Goal: Find specific page/section: Find specific page/section

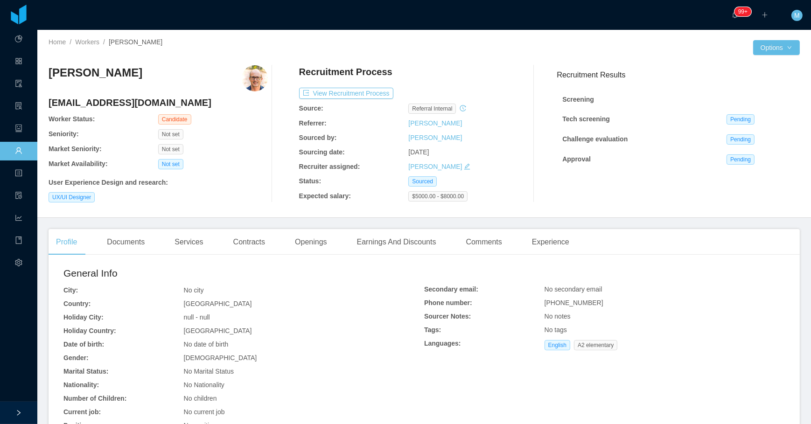
click at [233, 168] on div "Not set" at bounding box center [213, 164] width 110 height 10
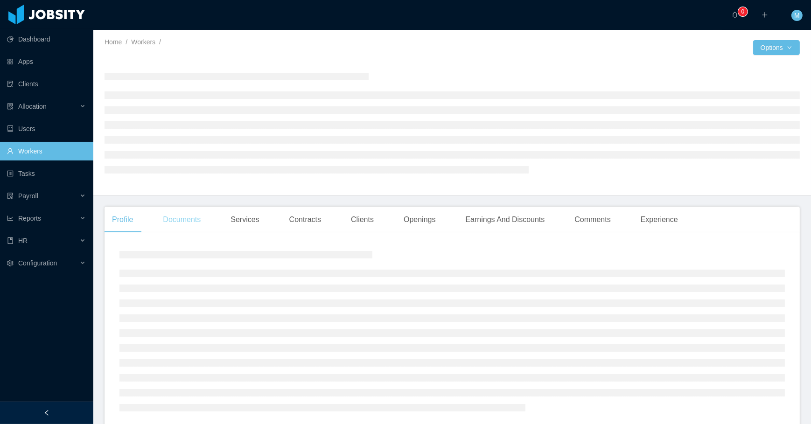
click at [176, 219] on main "Home / Workers / / Options Profile Documents Services Contracts Clients Opening…" at bounding box center [452, 227] width 718 height 394
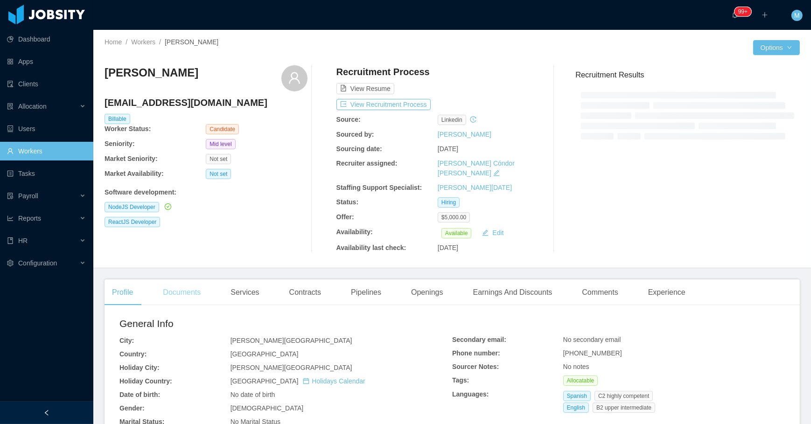
drag, startPoint x: 182, startPoint y: 281, endPoint x: 182, endPoint y: 289, distance: 8.0
click at [183, 282] on div "Documents" at bounding box center [181, 292] width 53 height 26
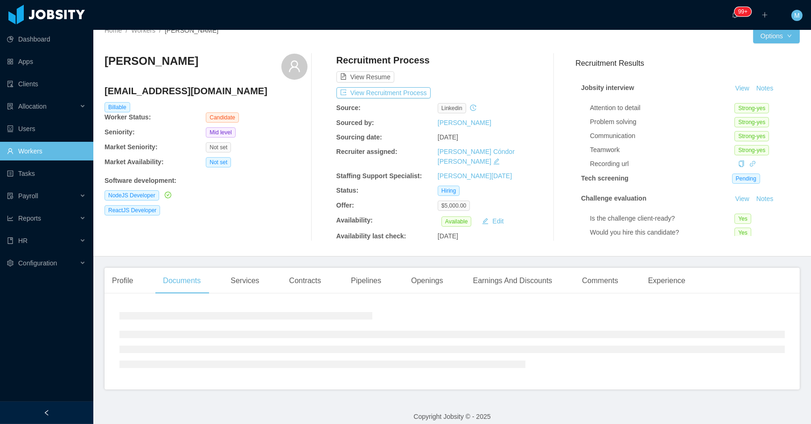
scroll to position [15, 0]
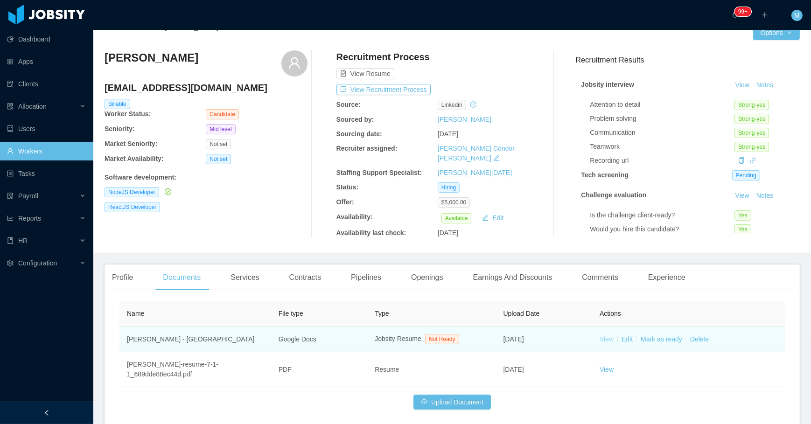
click at [600, 335] on link "View" at bounding box center [607, 338] width 14 height 7
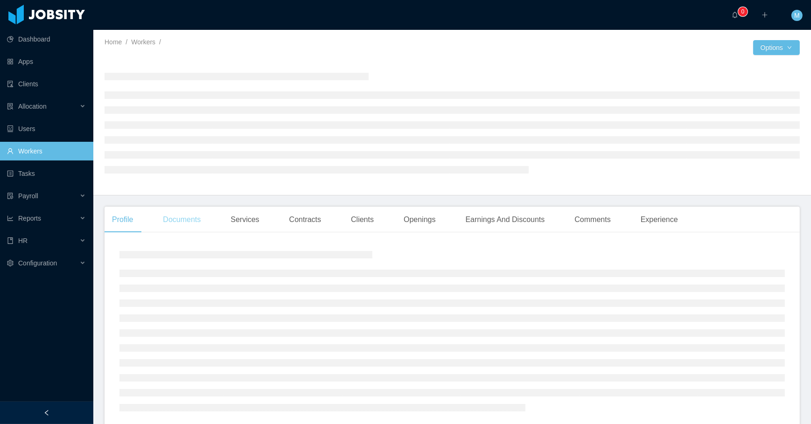
click at [192, 231] on div "Documents" at bounding box center [181, 220] width 53 height 26
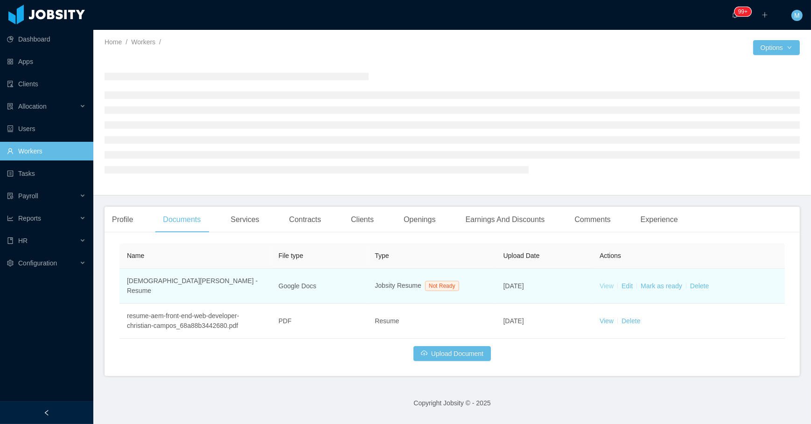
click at [604, 283] on link "View" at bounding box center [607, 285] width 14 height 7
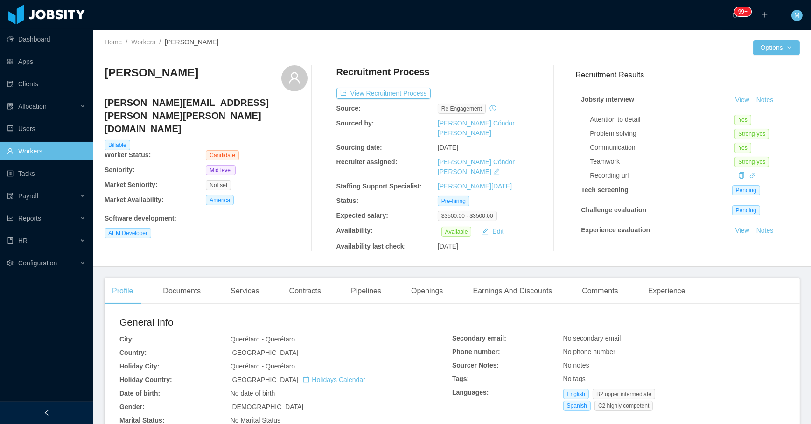
click at [153, 266] on main "Home / Workers / [PERSON_NAME] / Options [PERSON_NAME] [PERSON_NAME][EMAIL_ADDR…" at bounding box center [452, 227] width 718 height 394
click at [173, 282] on div "Documents" at bounding box center [181, 291] width 53 height 26
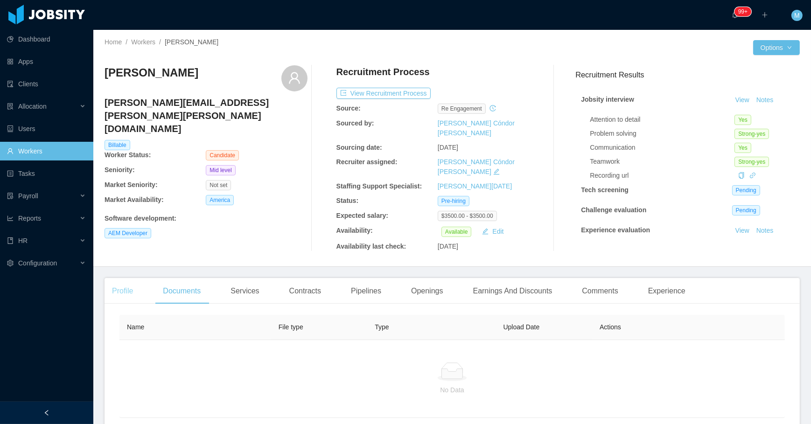
click at [133, 286] on div "Profile" at bounding box center [123, 291] width 36 height 26
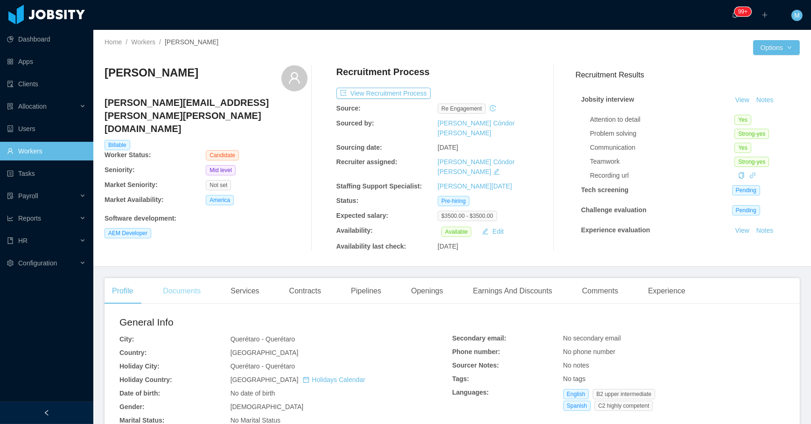
click at [176, 292] on div "Documents" at bounding box center [181, 291] width 53 height 26
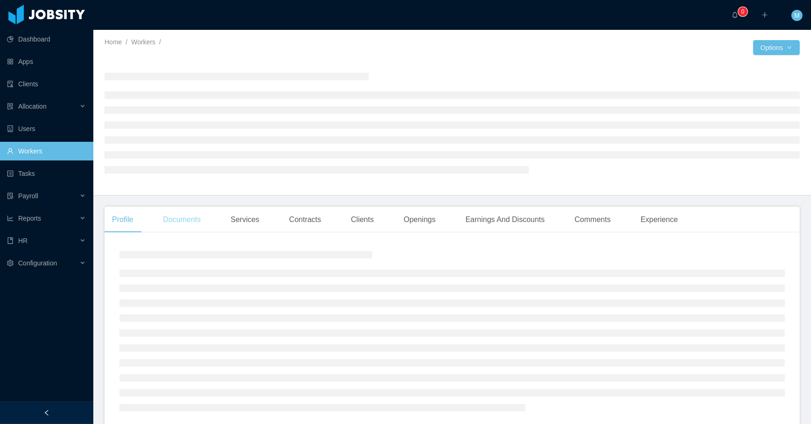
click at [184, 230] on div "Documents" at bounding box center [181, 220] width 53 height 26
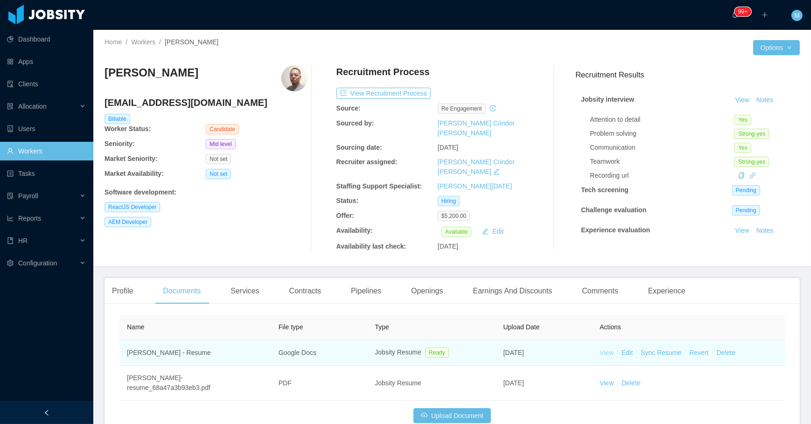
click at [602, 349] on link "View" at bounding box center [607, 352] width 14 height 7
